Goal: Information Seeking & Learning: Learn about a topic

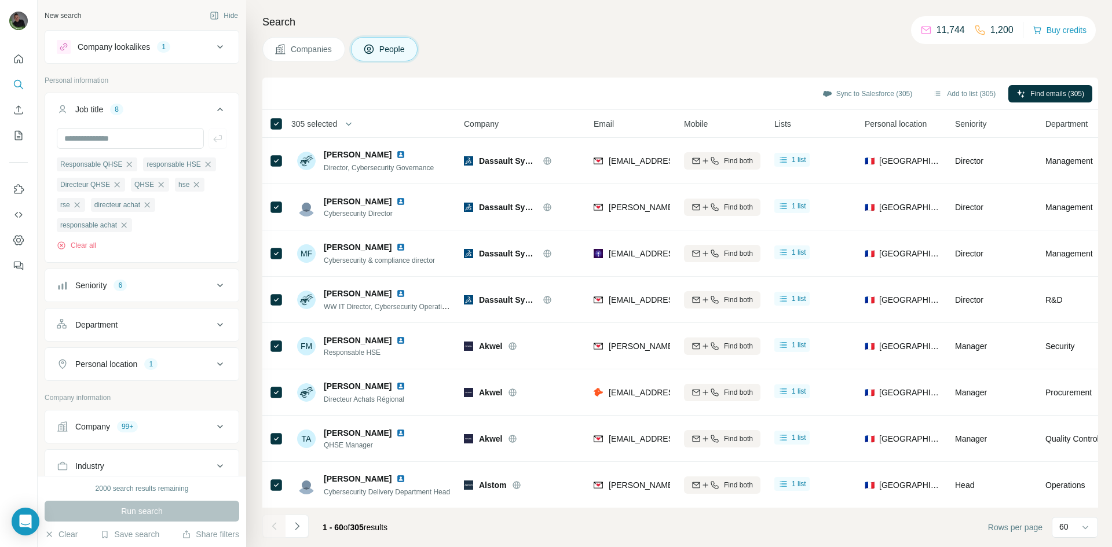
click at [180, 363] on div "Personal location 1" at bounding box center [135, 365] width 156 height 12
click at [152, 399] on input "text" at bounding box center [142, 393] width 170 height 21
type input "****"
click at [214, 370] on icon at bounding box center [220, 364] width 14 height 14
click at [155, 368] on div "1" at bounding box center [150, 364] width 13 height 10
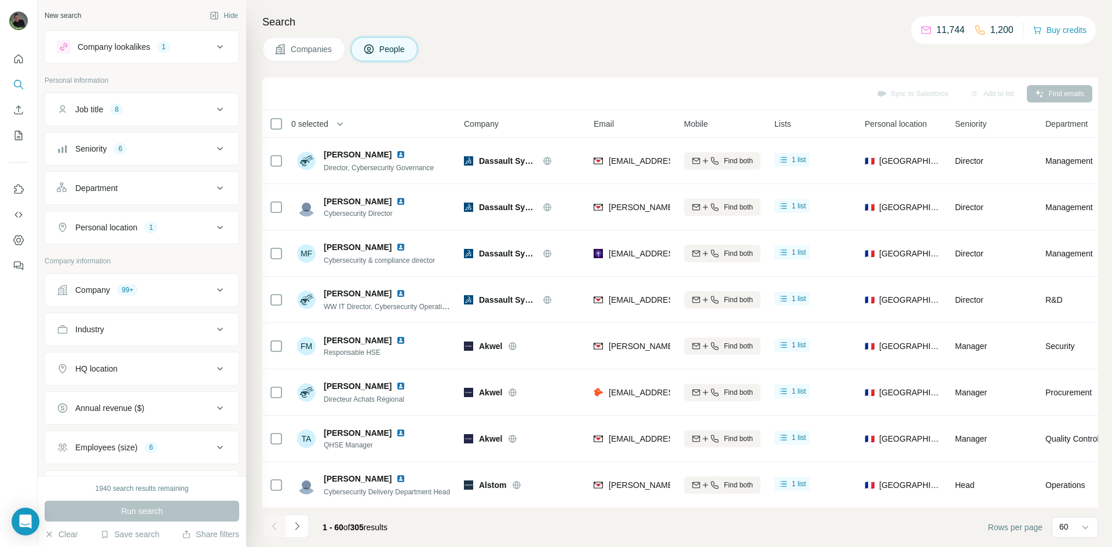
click at [82, 534] on div "Clear Save search Share filters" at bounding box center [142, 535] width 195 height 12
click at [74, 534] on button "Clear" at bounding box center [61, 535] width 33 height 12
click at [63, 534] on button "Clear" at bounding box center [61, 535] width 33 height 12
click at [64, 535] on button "Clear" at bounding box center [61, 535] width 33 height 12
click at [67, 531] on button "Clear" at bounding box center [61, 535] width 33 height 12
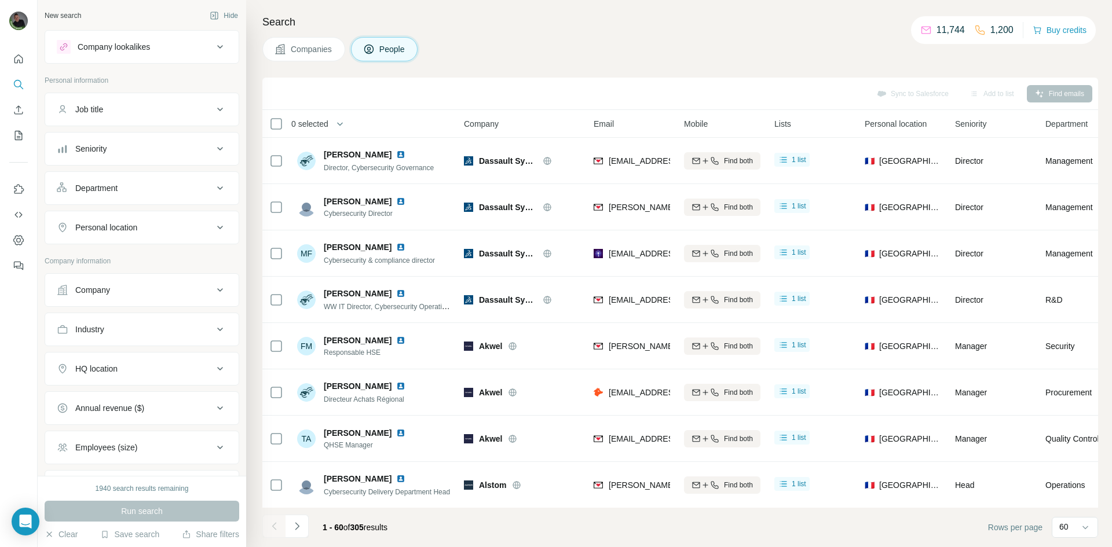
click at [148, 192] on div "Department" at bounding box center [135, 188] width 156 height 12
click at [140, 254] on button "Personal location" at bounding box center [141, 263] width 193 height 28
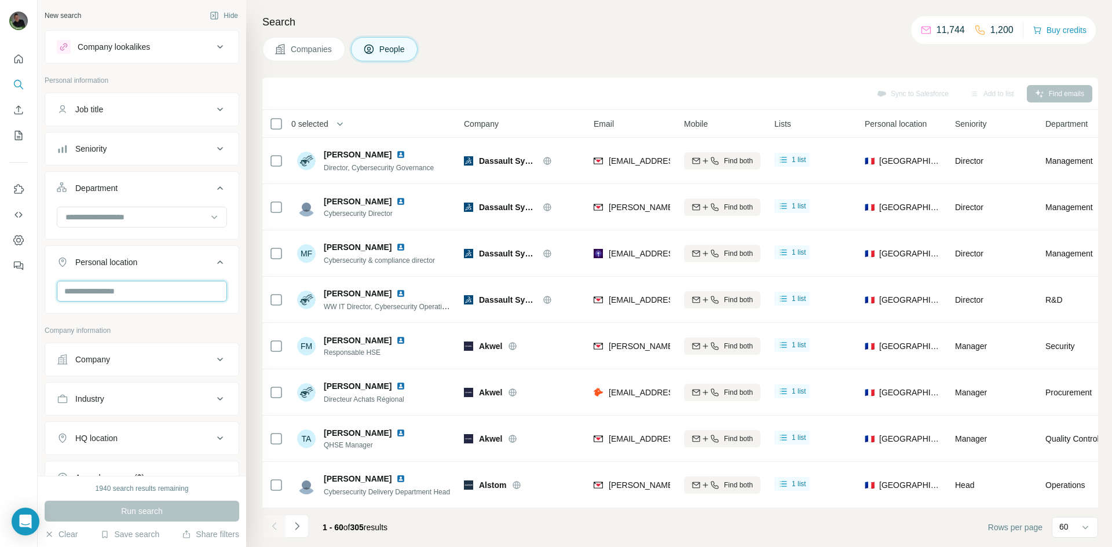
click at [154, 286] on input "text" at bounding box center [142, 291] width 170 height 21
type input "*"
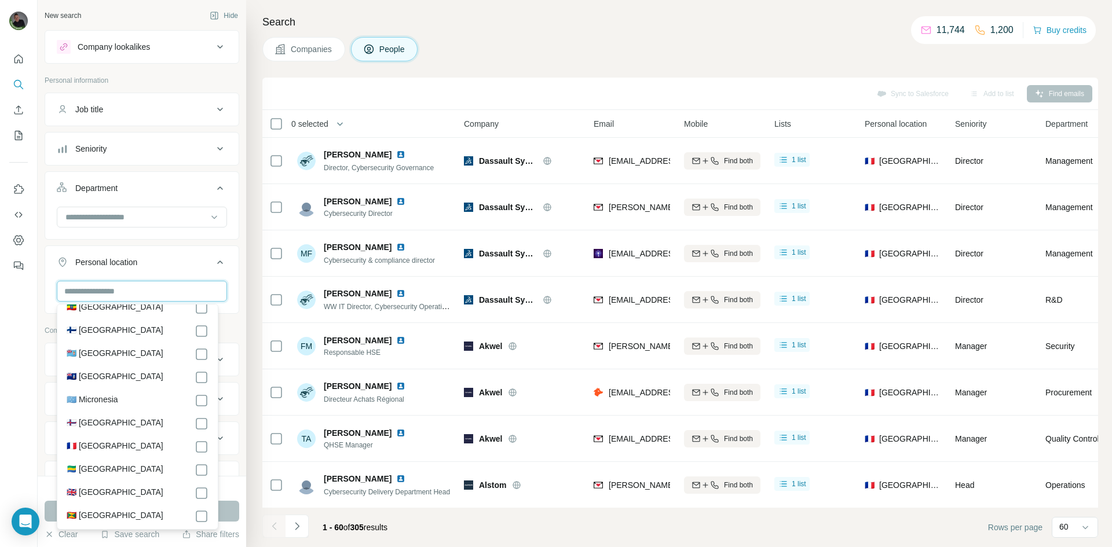
scroll to position [1564, 0]
click at [141, 286] on input "text" at bounding box center [142, 291] width 170 height 21
click at [181, 243] on ul "Job title Seniority Department Personal location 1 France Clear all" at bounding box center [142, 224] width 195 height 262
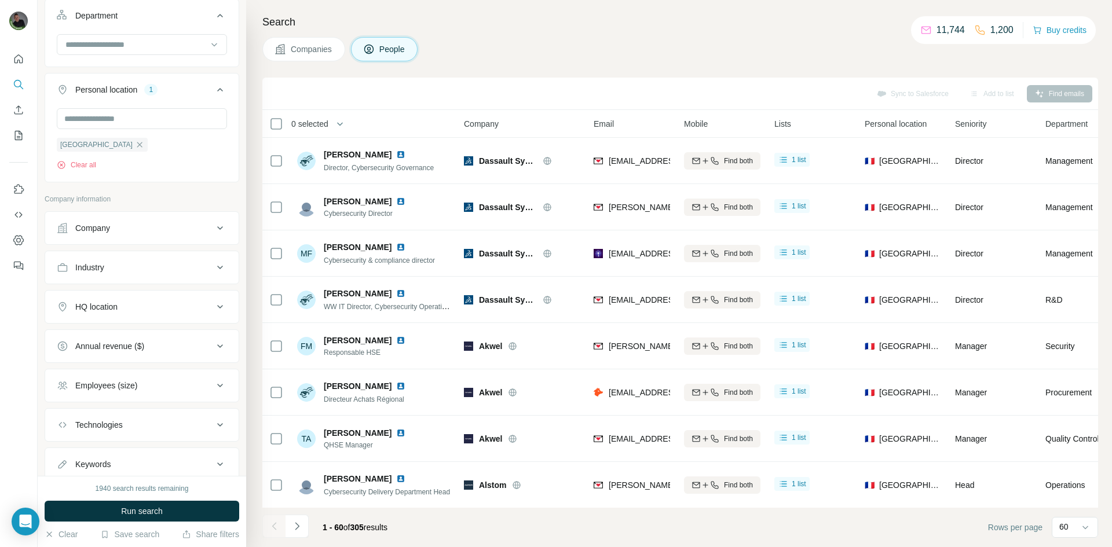
scroll to position [174, 0]
click at [160, 298] on button "HQ location" at bounding box center [141, 306] width 193 height 28
click at [146, 327] on input "text" at bounding box center [142, 334] width 170 height 21
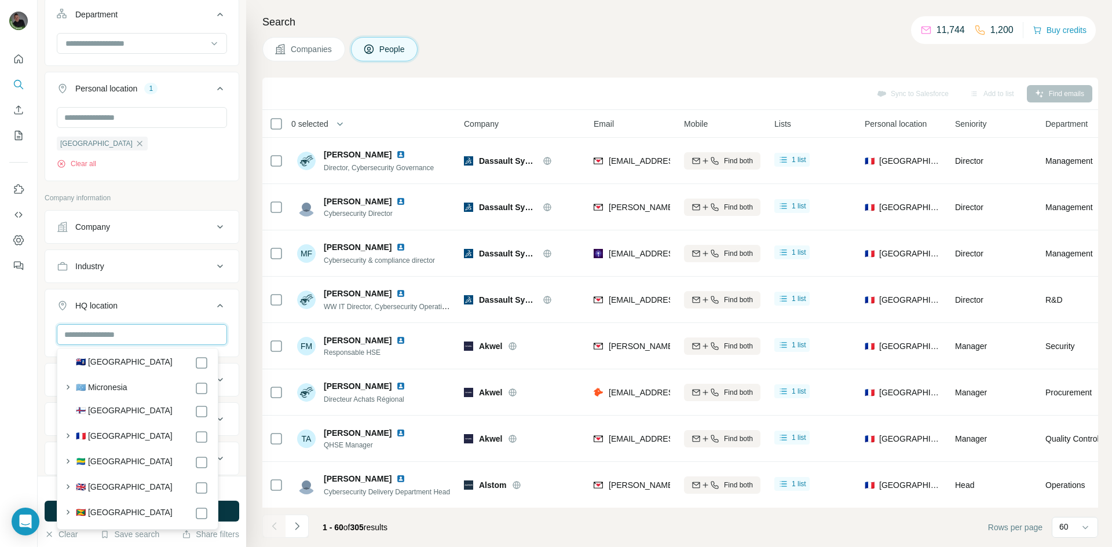
scroll to position [1796, 0]
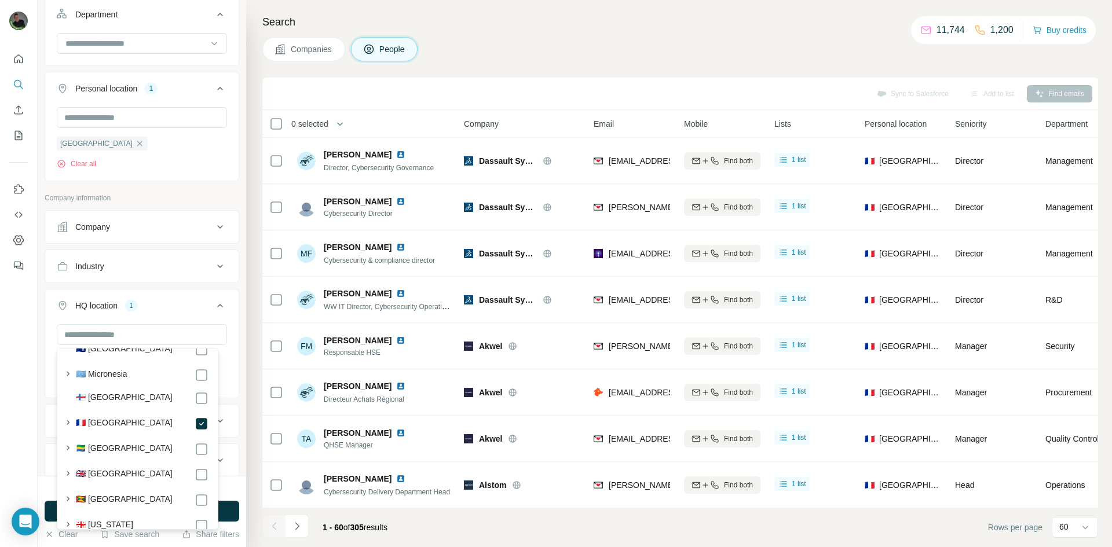
click at [125, 310] on div "HQ location 1" at bounding box center [135, 306] width 156 height 12
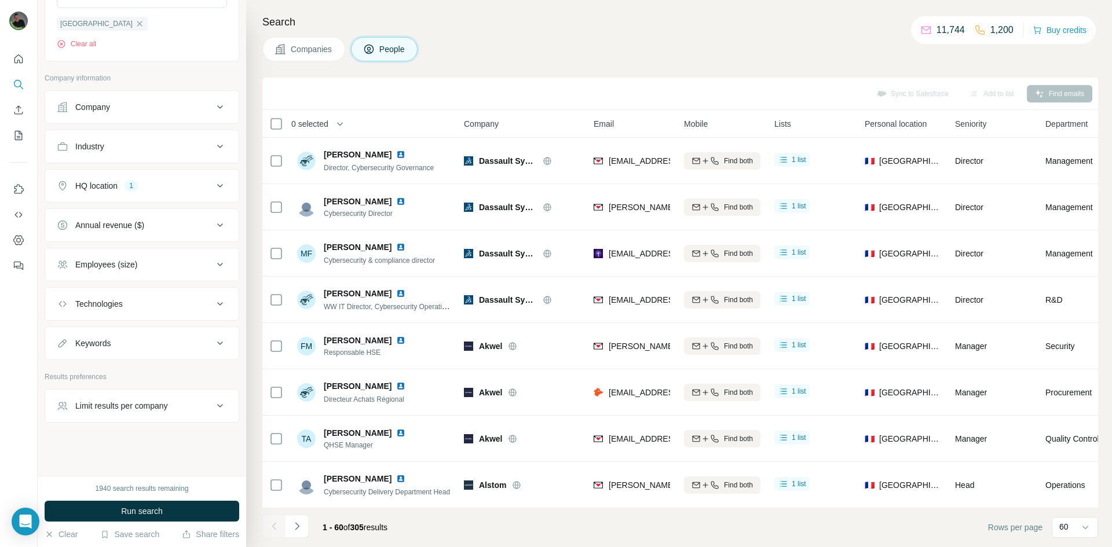
scroll to position [294, 0]
click at [115, 360] on div "Company lookalikes Personal information Job title Seniority Department Personal…" at bounding box center [142, 79] width 195 height 686
click at [122, 341] on div "Keywords" at bounding box center [135, 344] width 156 height 12
click at [116, 371] on input "text" at bounding box center [130, 371] width 147 height 21
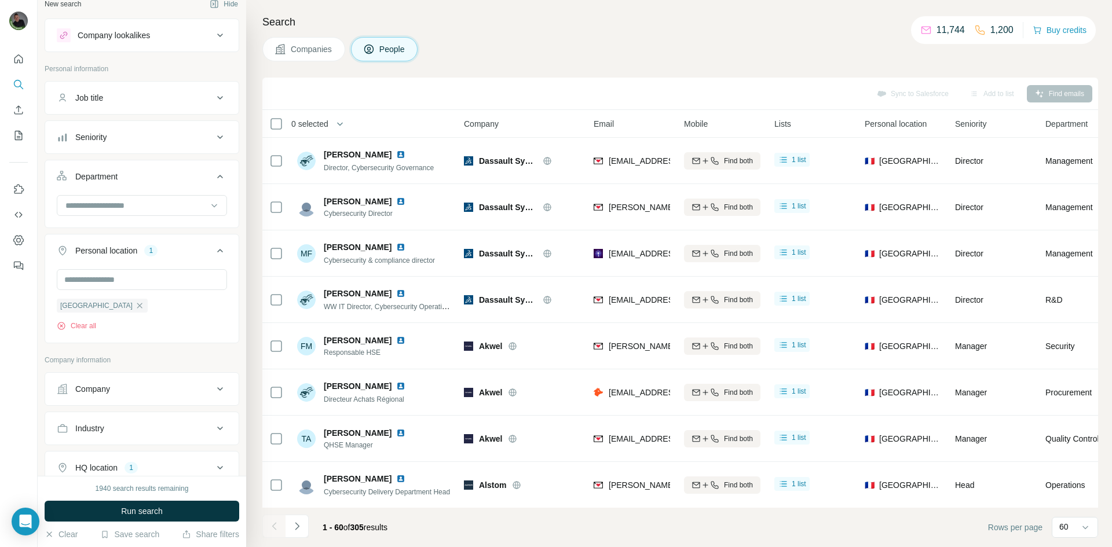
scroll to position [0, 0]
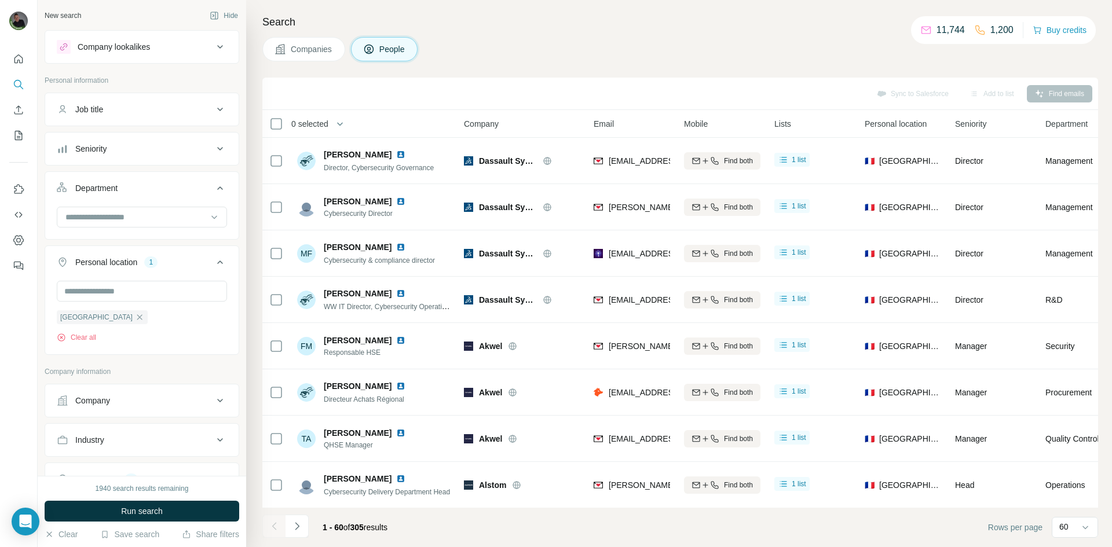
click at [219, 43] on button "Company lookalikes" at bounding box center [141, 47] width 193 height 28
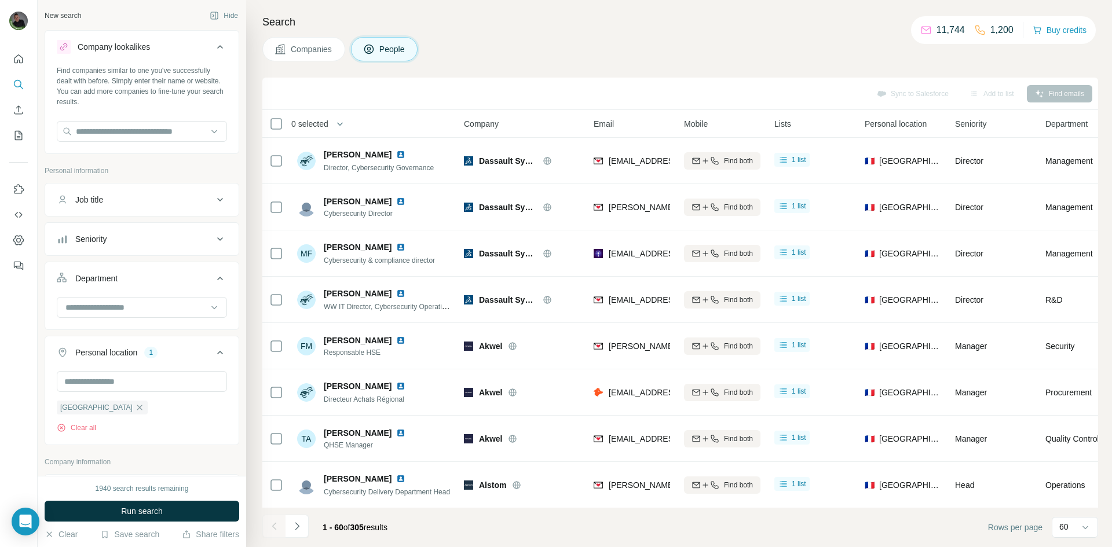
click at [213, 44] on icon at bounding box center [220, 47] width 14 height 14
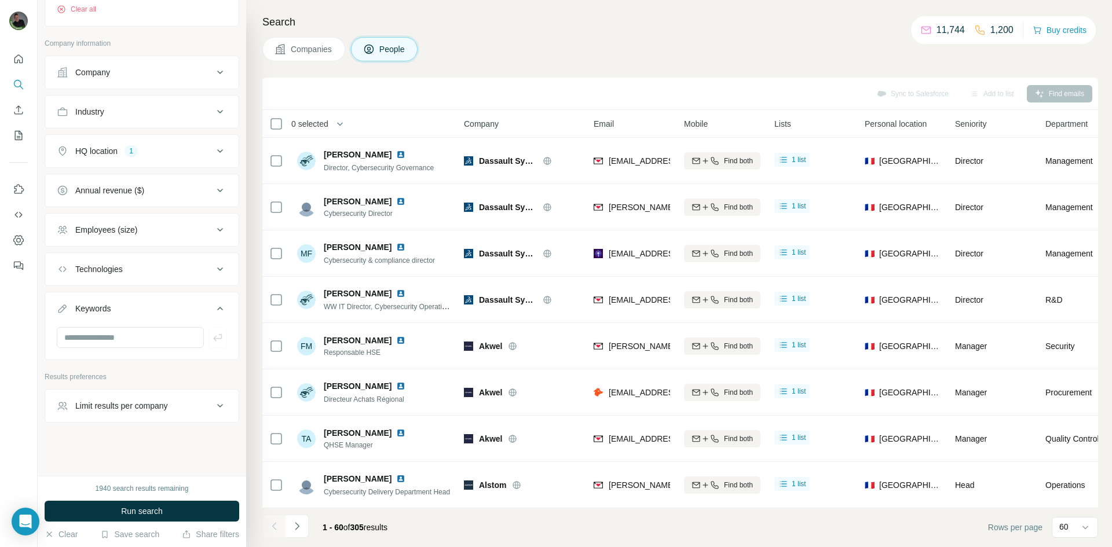
click at [133, 239] on button "Employees (size)" at bounding box center [141, 230] width 193 height 28
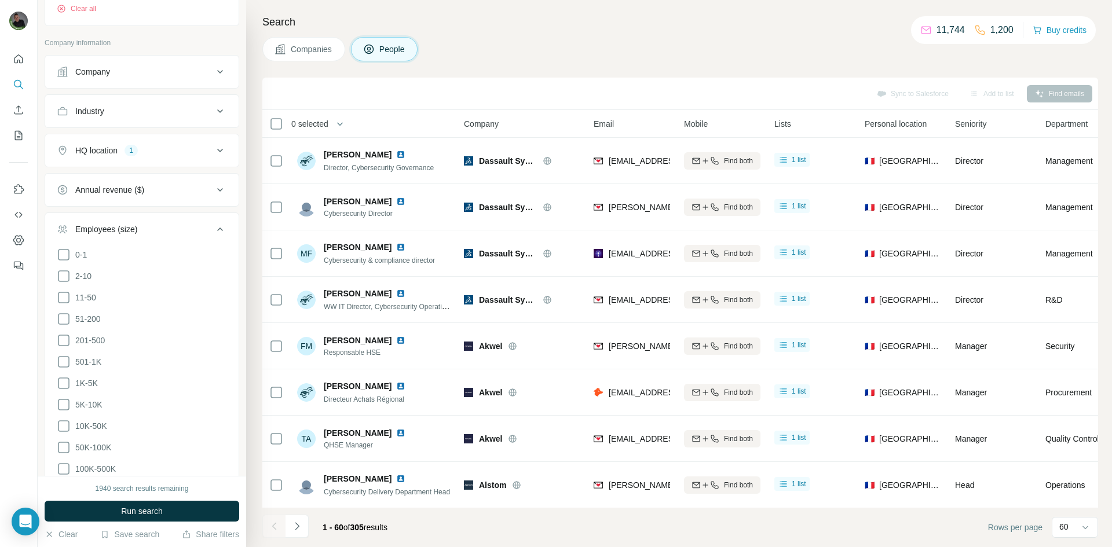
click at [133, 239] on button "Employees (size)" at bounding box center [141, 231] width 193 height 32
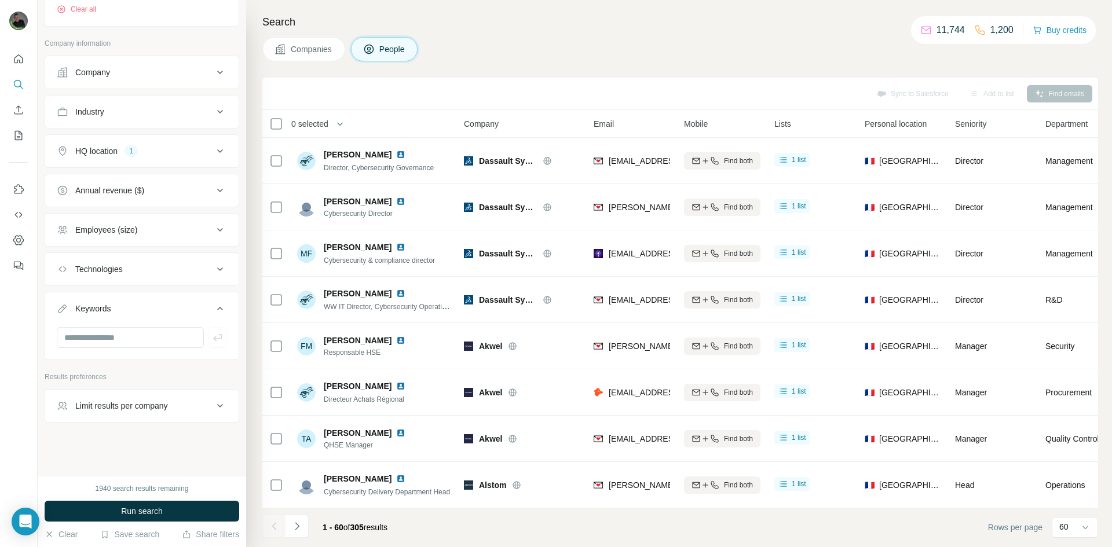
click at [133, 239] on button "Employees (size)" at bounding box center [141, 230] width 193 height 28
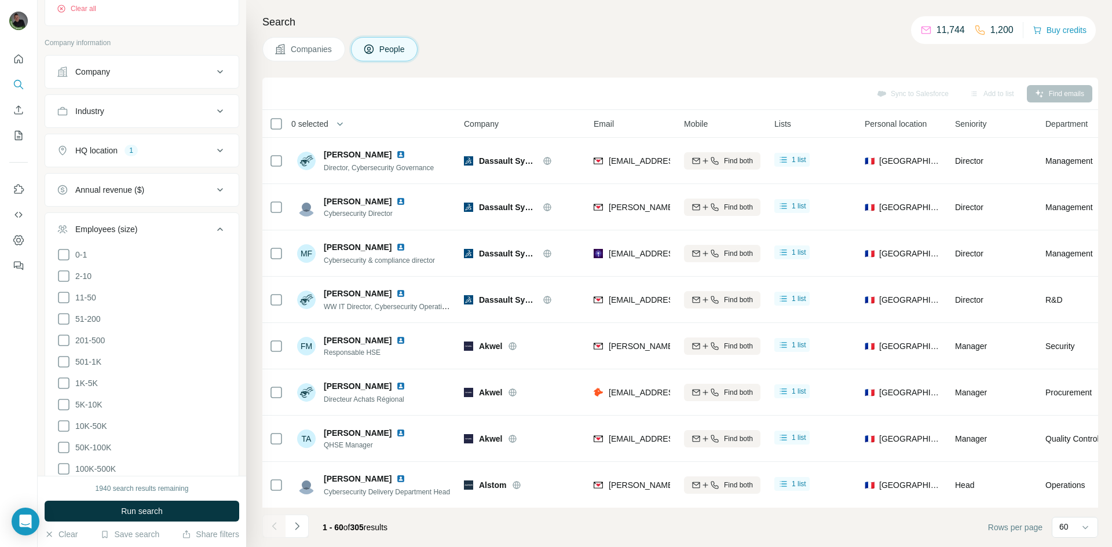
click at [133, 239] on button "Employees (size)" at bounding box center [141, 231] width 193 height 32
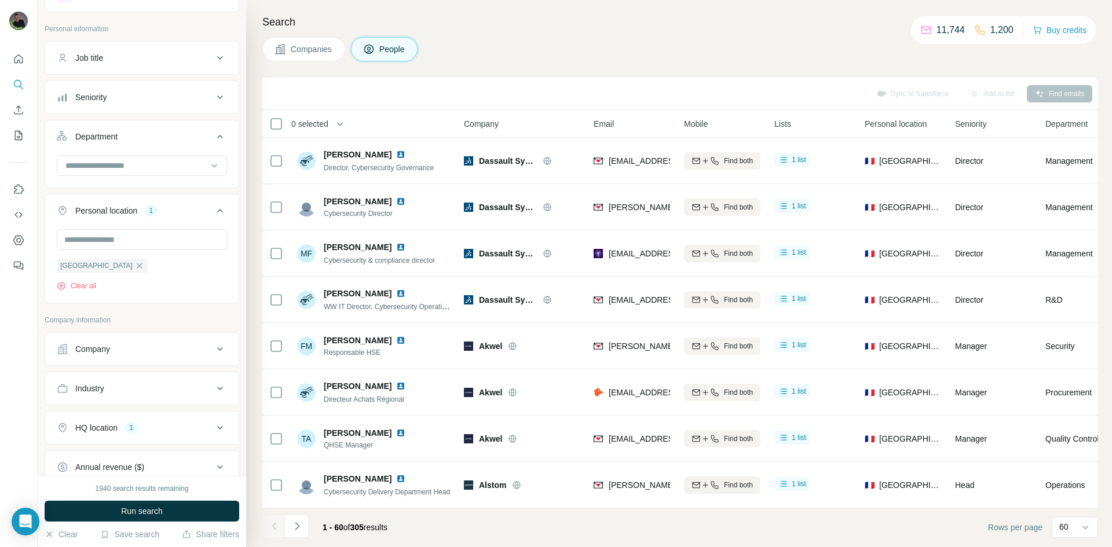
scroll to position [39, 0]
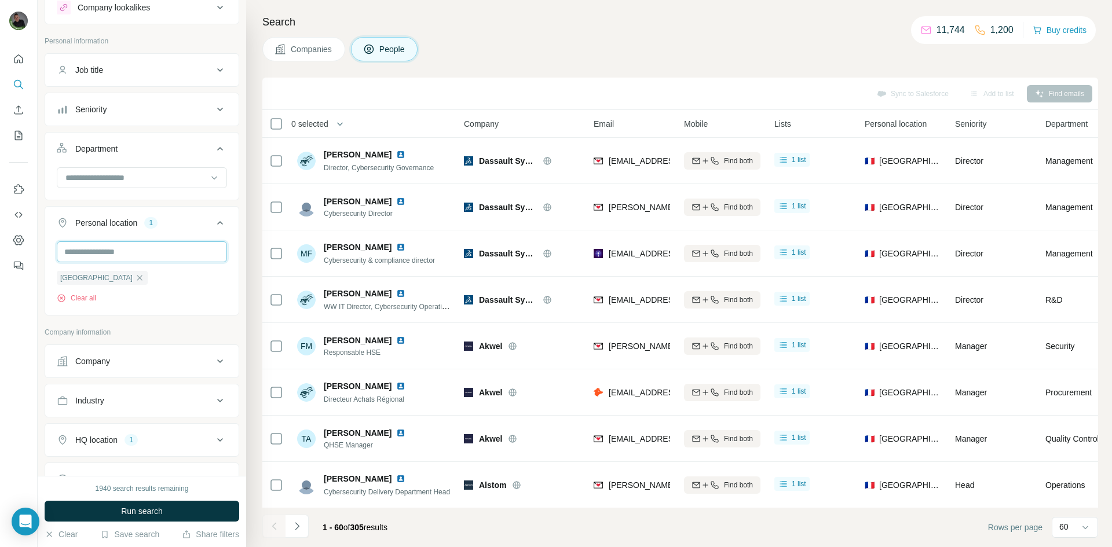
click at [103, 244] on input "text" at bounding box center [142, 252] width 170 height 21
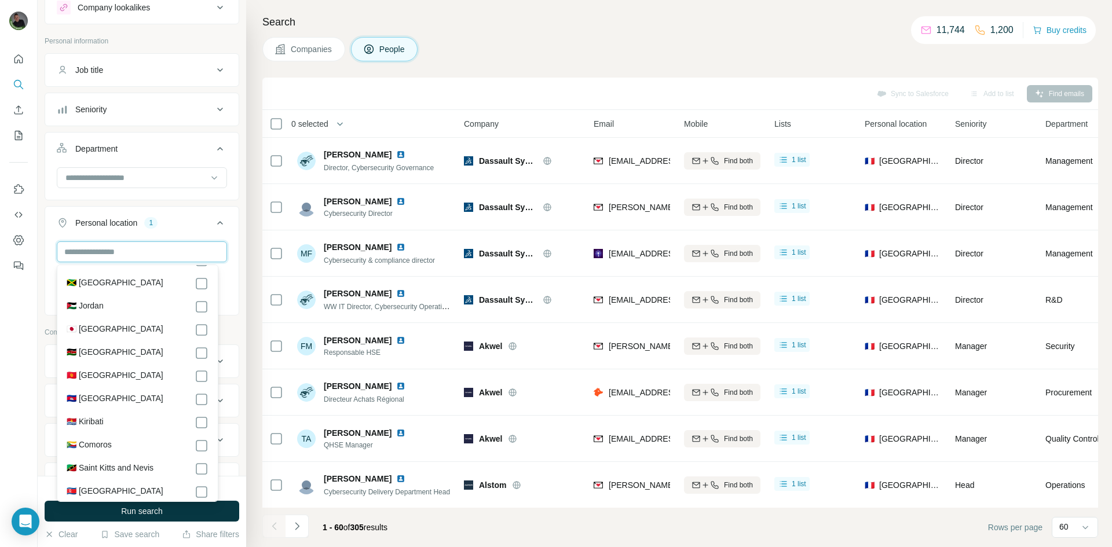
scroll to position [2607, 0]
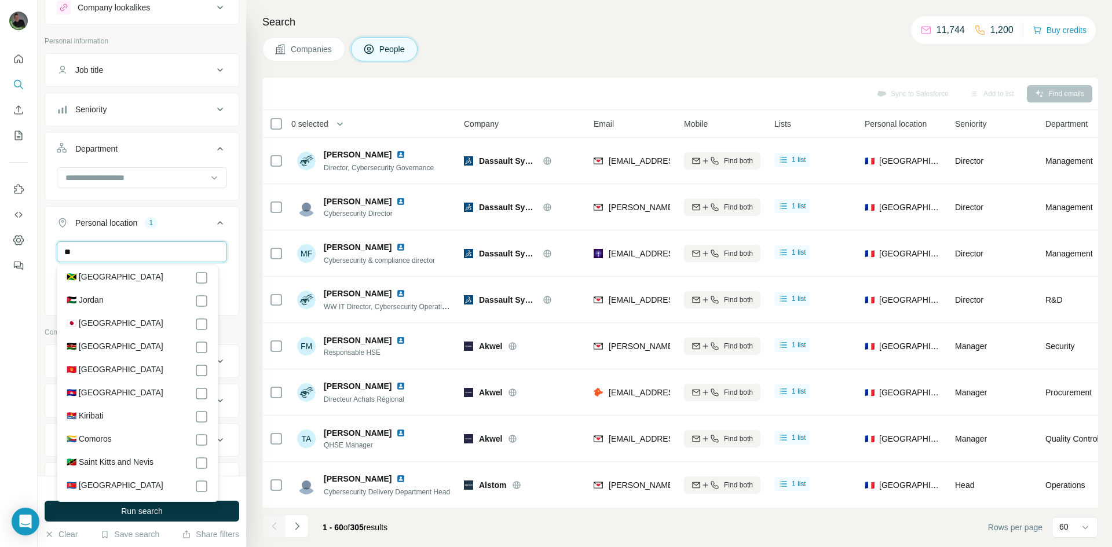
type input "**"
click at [82, 264] on div "**" at bounding box center [142, 253] width 170 height 23
click at [87, 242] on input "**" at bounding box center [142, 252] width 170 height 21
drag, startPoint x: 86, startPoint y: 242, endPoint x: -78, endPoint y: 239, distance: 164.6
click at [0, 239] on html "New search Hide Company lookalikes Personal information Job title Seniority Dep…" at bounding box center [556, 273] width 1112 height 547
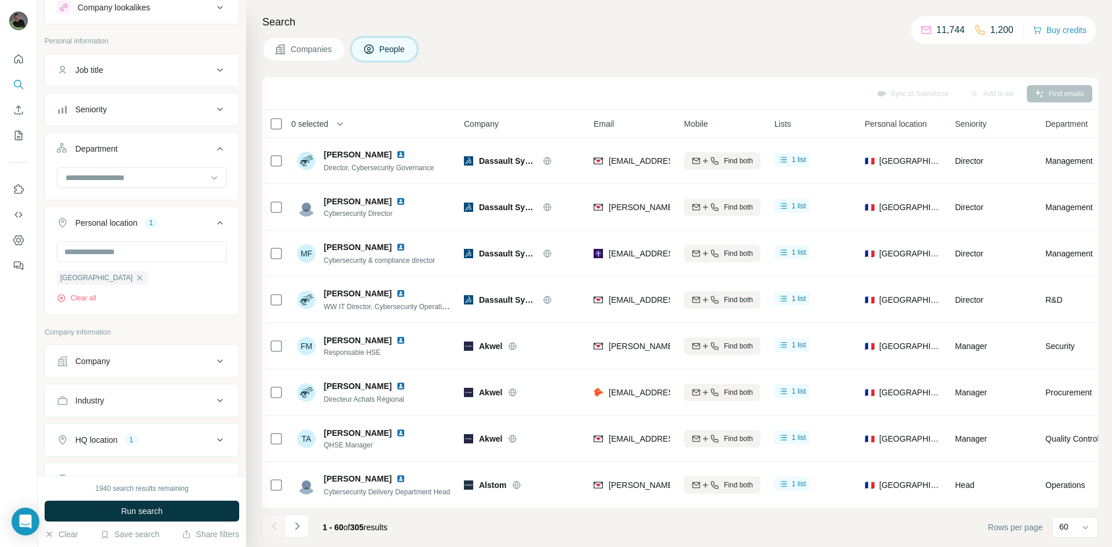
click at [294, 43] on span "Companies" at bounding box center [312, 49] width 42 height 12
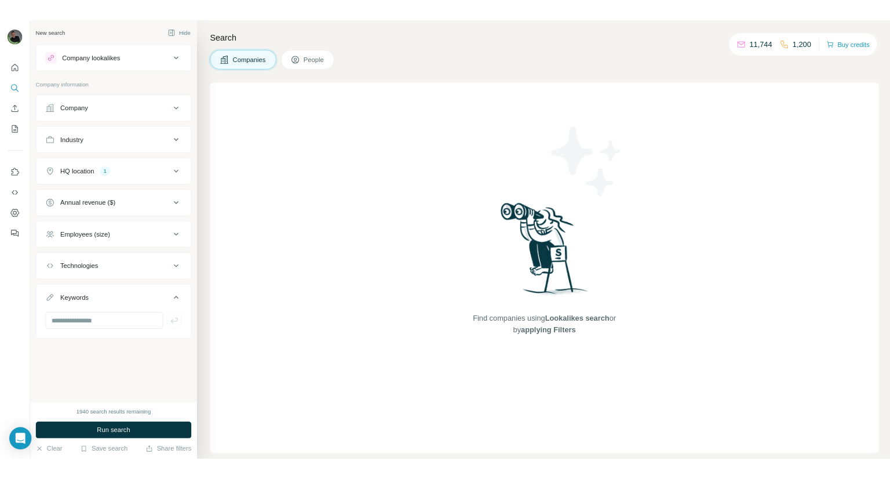
scroll to position [0, 0]
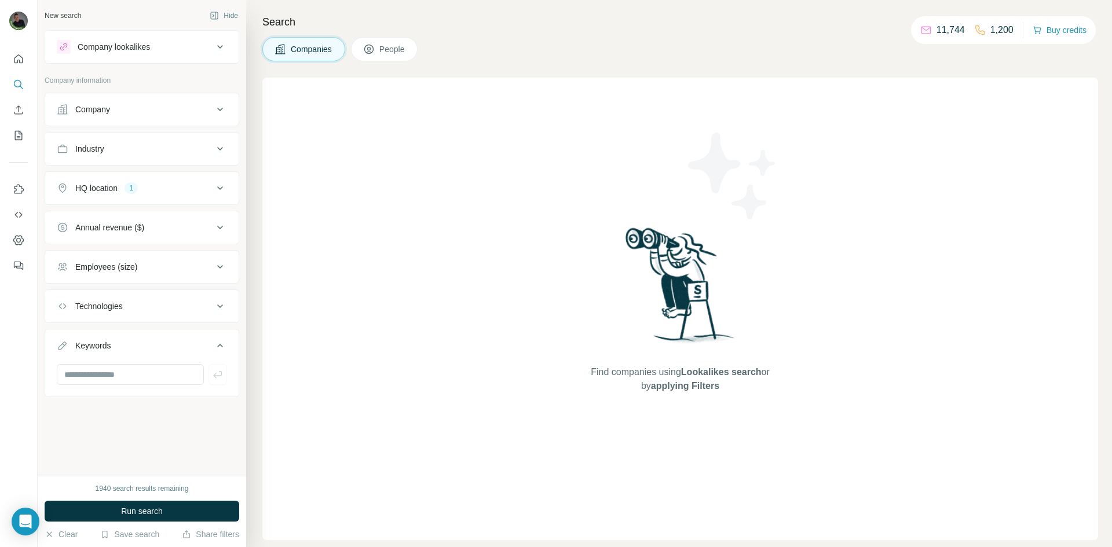
click at [204, 182] on div "HQ location 1" at bounding box center [135, 188] width 156 height 12
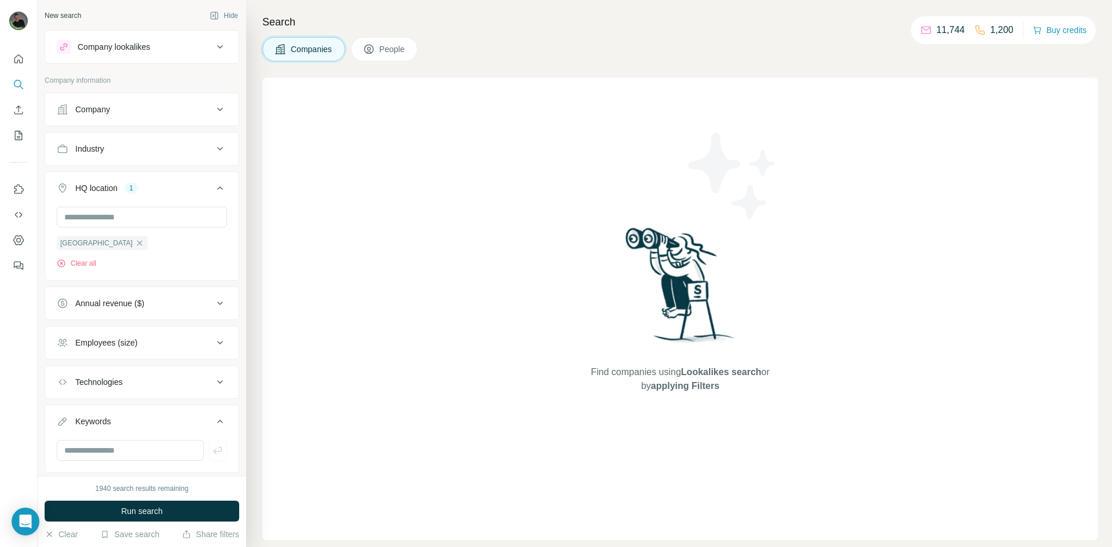
click at [213, 182] on icon at bounding box center [220, 188] width 14 height 14
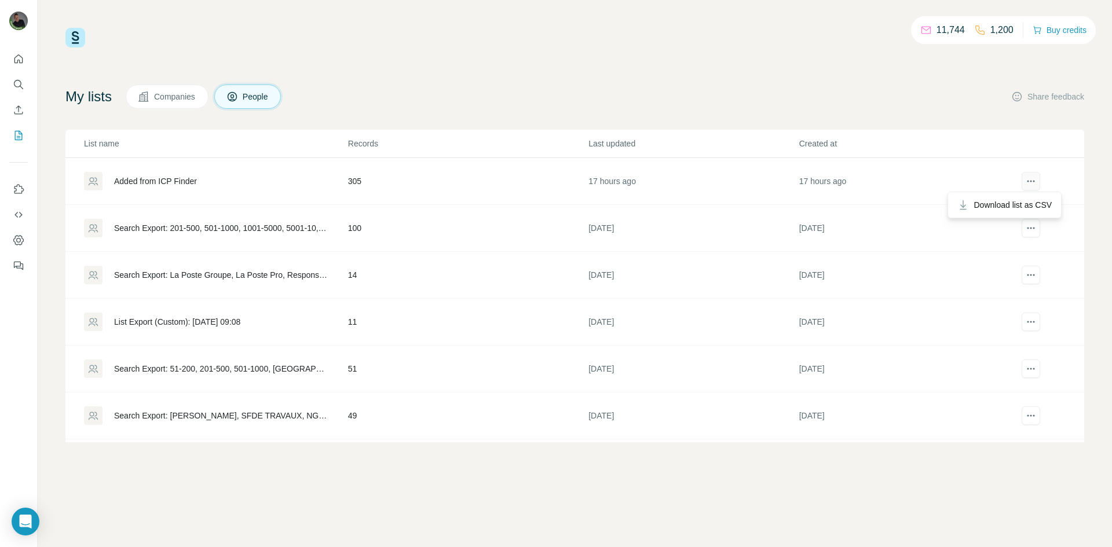
click at [1025, 180] on icon "actions" at bounding box center [1031, 182] width 12 height 12
click at [197, 188] on div "Added from ICP Finder" at bounding box center [215, 181] width 263 height 19
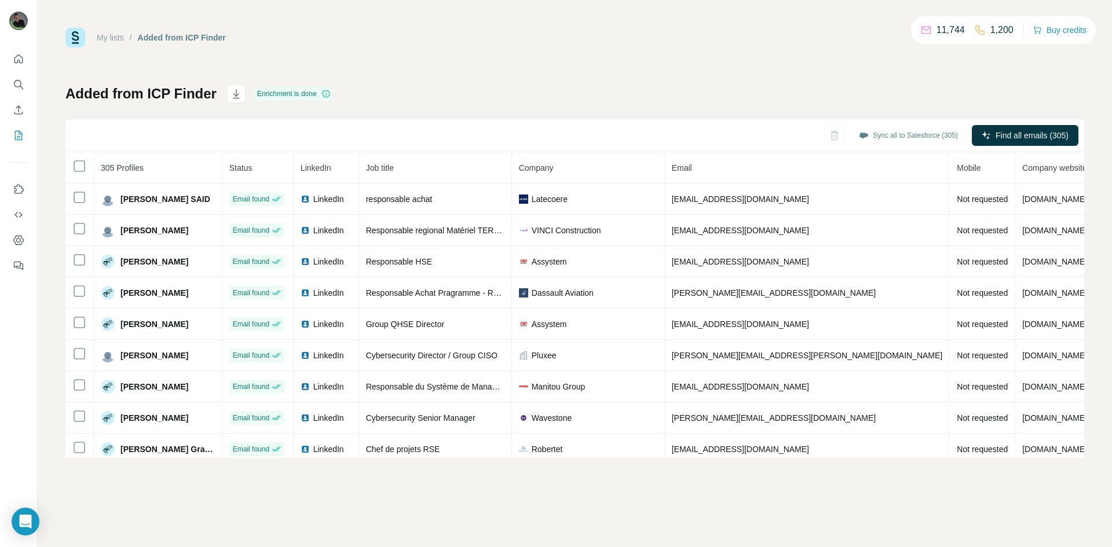
click at [205, 92] on h1 "Added from ICP Finder" at bounding box center [140, 94] width 151 height 19
click at [395, 78] on div "My lists / Added from ICP Finder 11,744 1,200 Buy credits Added from ICP Finder…" at bounding box center [574, 243] width 1019 height 430
